Goal: Task Accomplishment & Management: Manage account settings

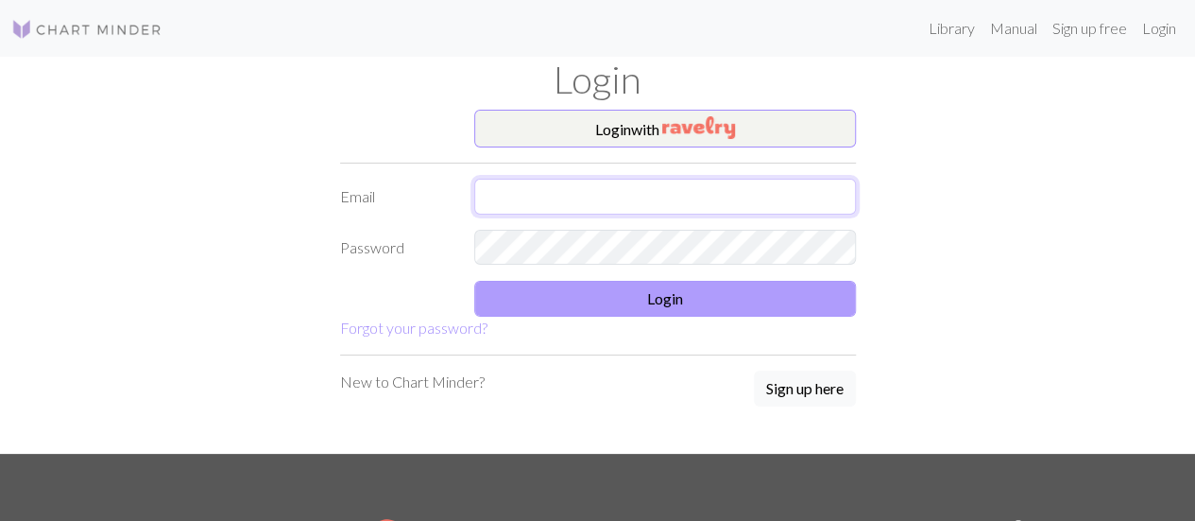
type input "[EMAIL_ADDRESS][DOMAIN_NAME]"
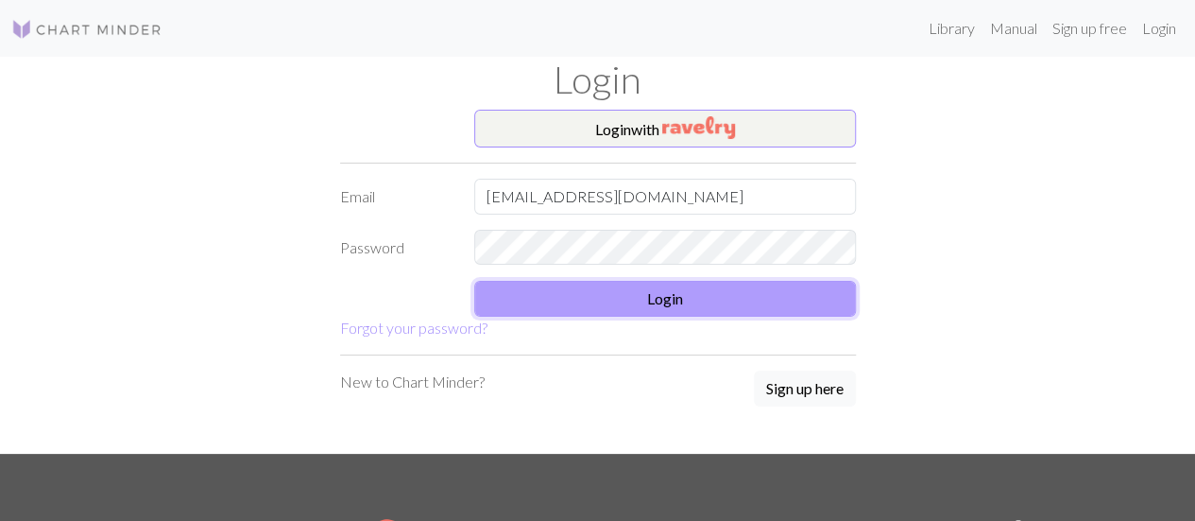
click at [639, 282] on button "Login" at bounding box center [665, 299] width 382 height 36
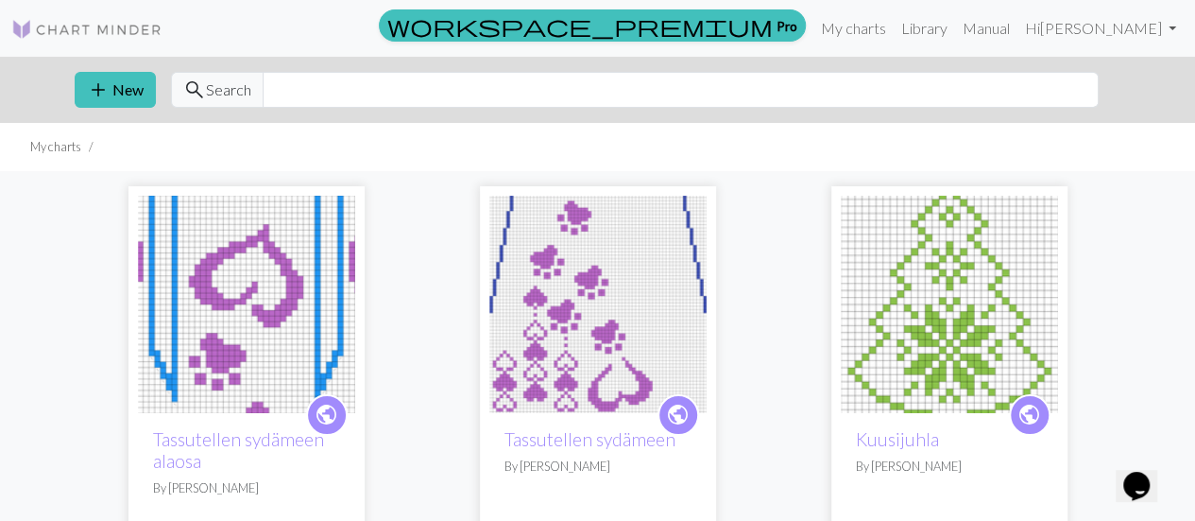
click at [639, 282] on img at bounding box center [597, 304] width 217 height 217
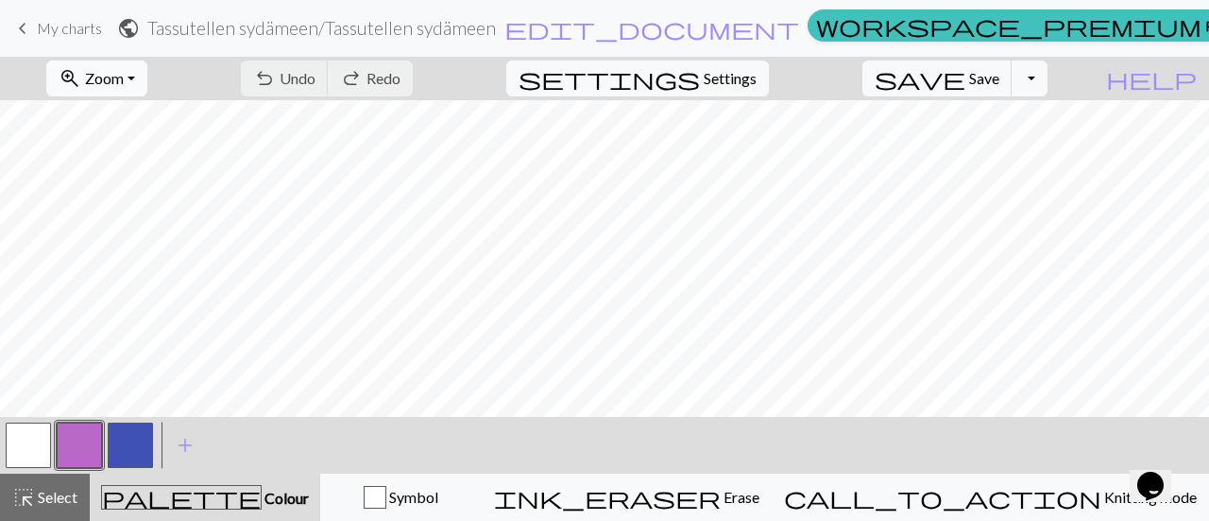
click at [147, 80] on button "zoom_in Zoom Zoom" at bounding box center [96, 78] width 101 height 36
click at [152, 117] on button "Fit all" at bounding box center [122, 119] width 149 height 30
click at [26, 447] on button "button" at bounding box center [28, 444] width 45 height 45
click at [91, 430] on button "button" at bounding box center [79, 444] width 45 height 45
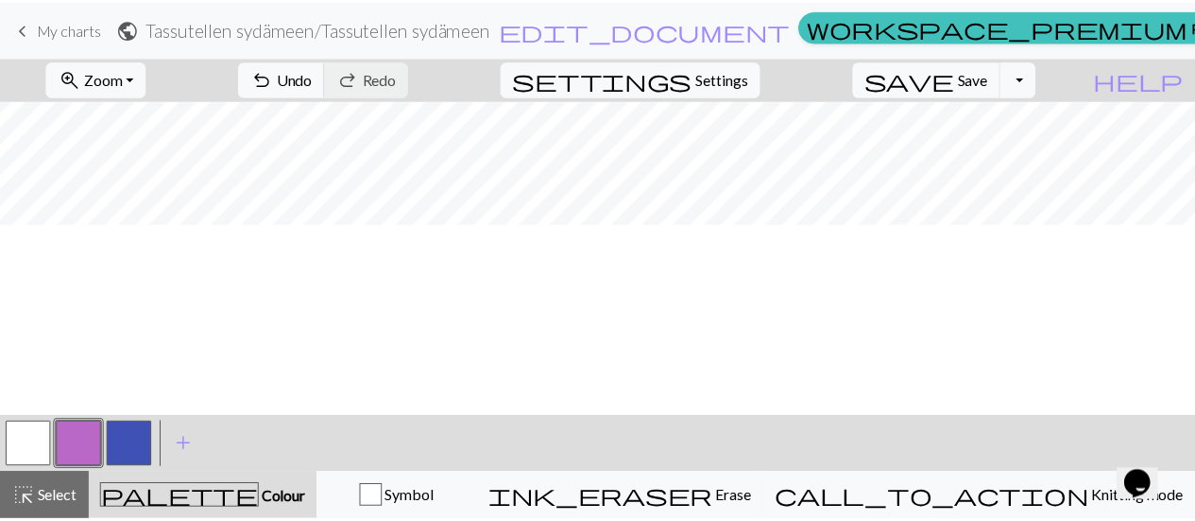
scroll to position [351, 0]
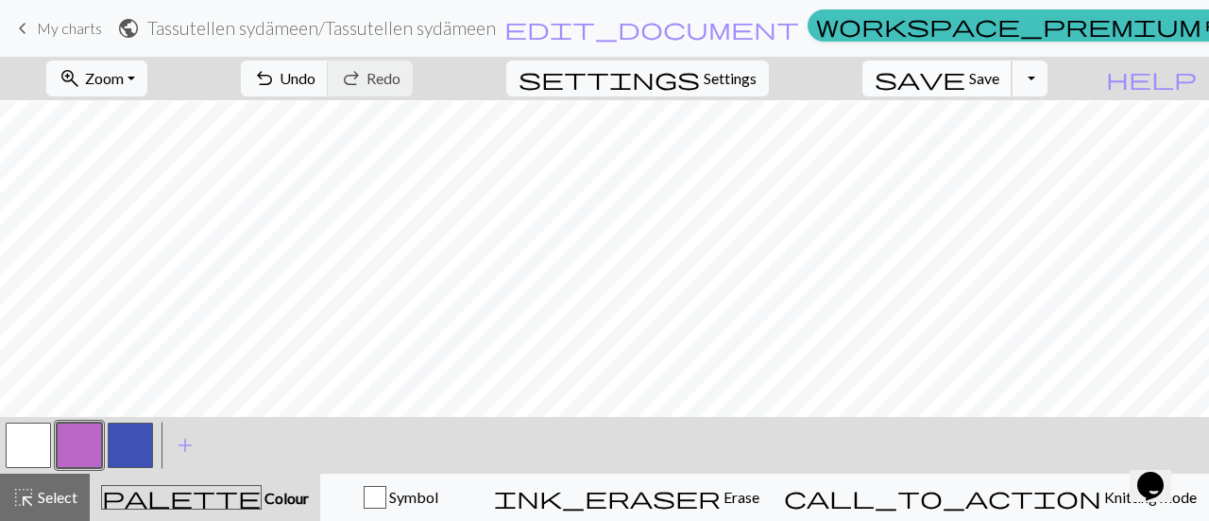
click at [1000, 71] on span "Save" at bounding box center [984, 78] width 30 height 18
click at [75, 20] on span "My charts" at bounding box center [69, 28] width 65 height 18
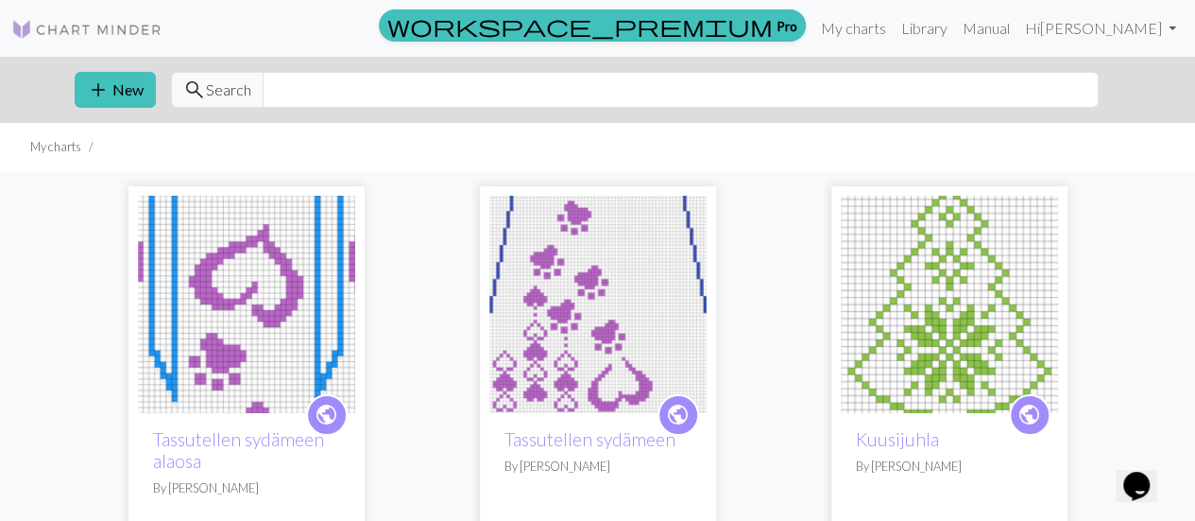
click at [238, 260] on img at bounding box center [246, 304] width 217 height 217
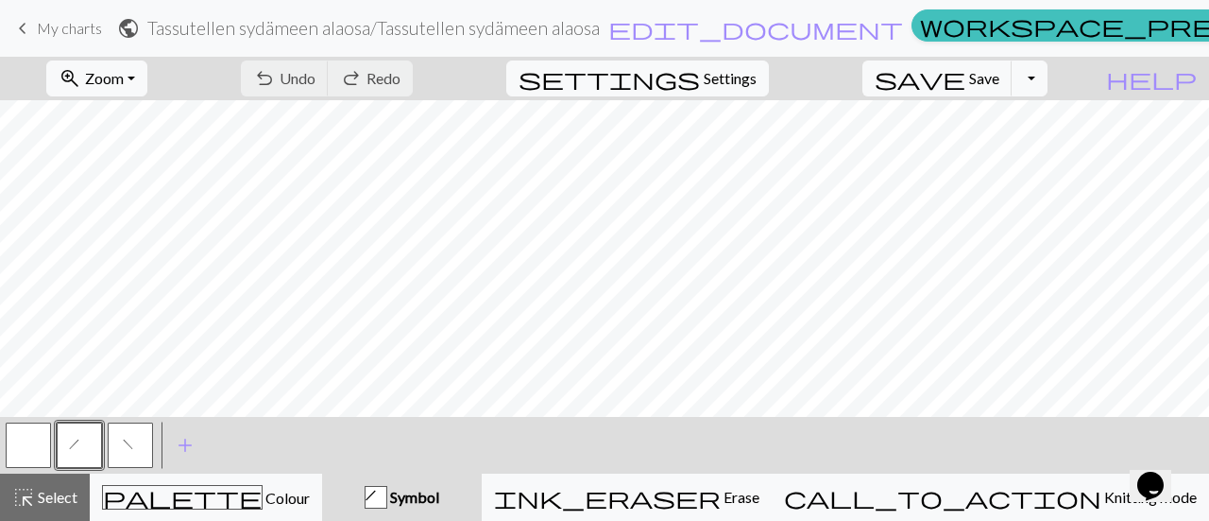
click at [72, 27] on span "My charts" at bounding box center [69, 28] width 65 height 18
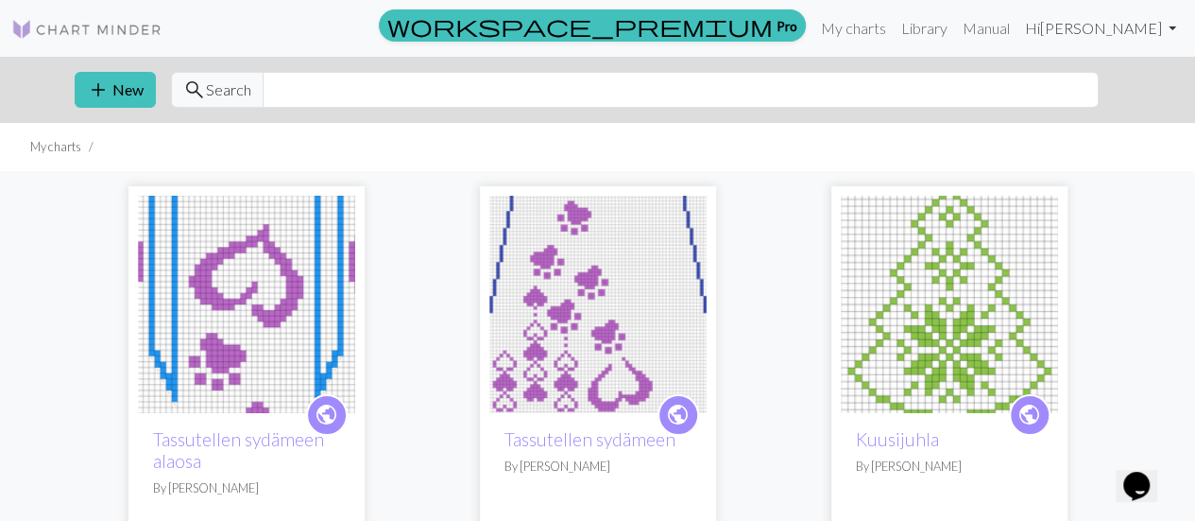
click at [1162, 19] on link "Hi [PERSON_NAME]" at bounding box center [1101, 28] width 166 height 38
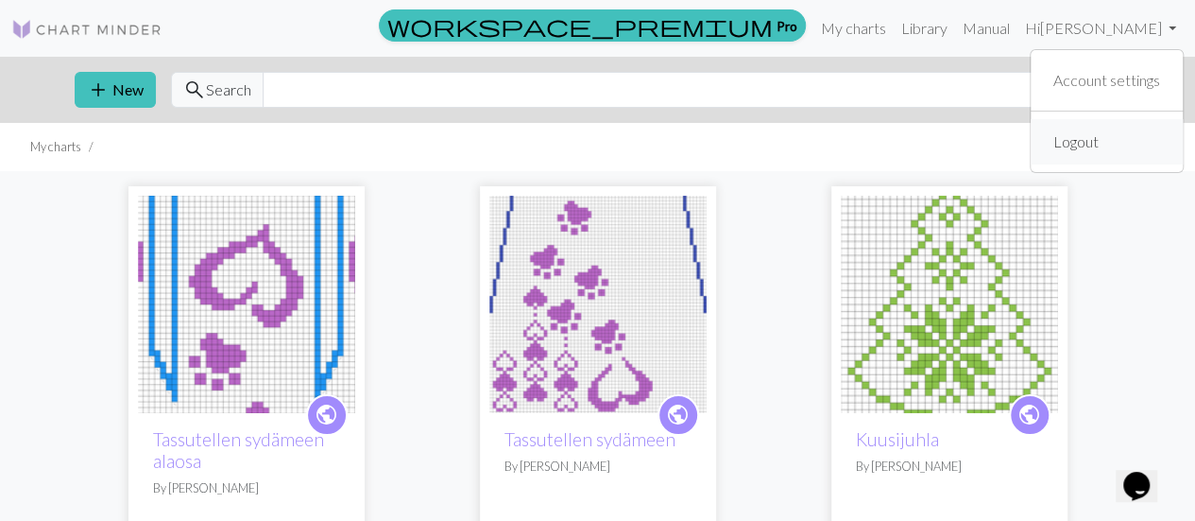
click at [1088, 137] on link "Logout" at bounding box center [1076, 142] width 60 height 38
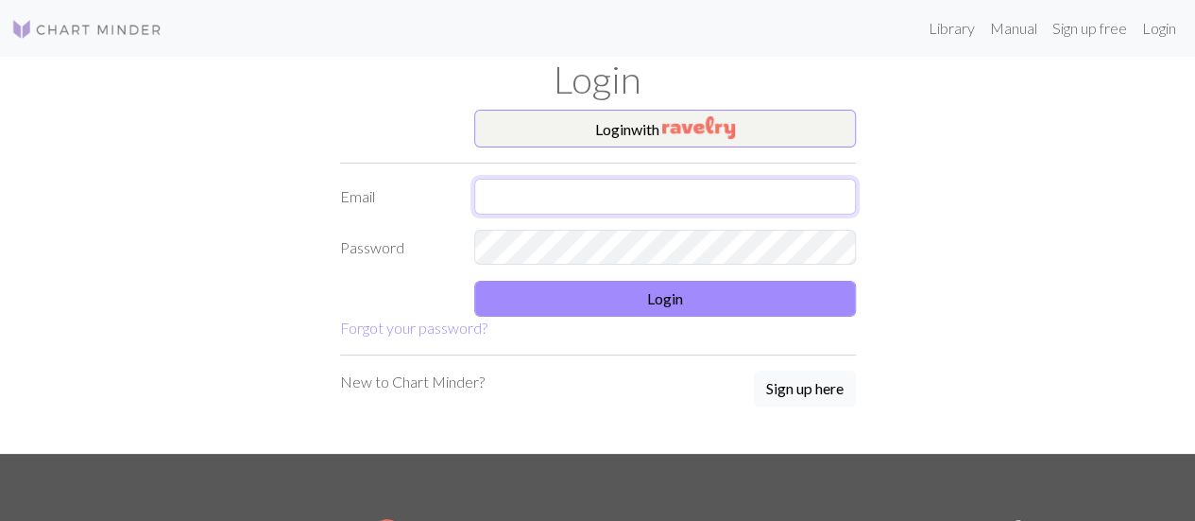
type input "[EMAIL_ADDRESS][DOMAIN_NAME]"
